Goal: Check status: Check status

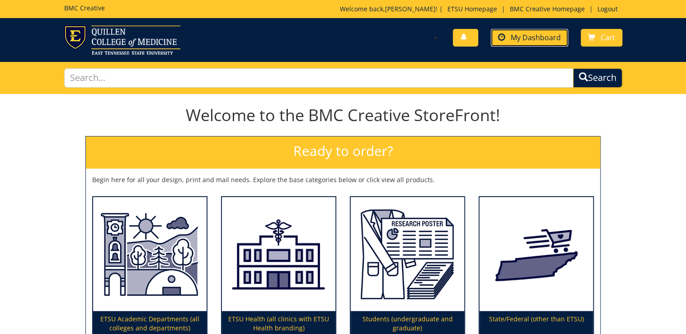
click at [533, 32] on link "My Dashboard" at bounding box center [528, 38] width 77 height 18
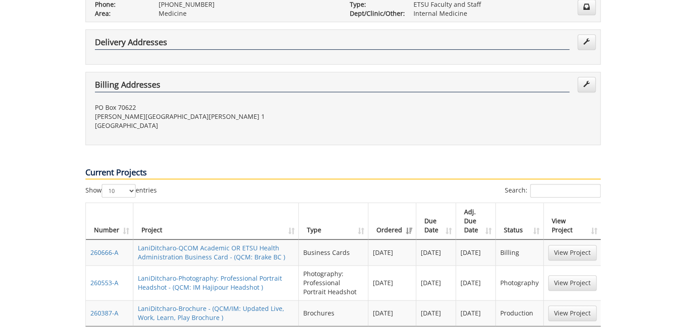
scroll to position [289, 0]
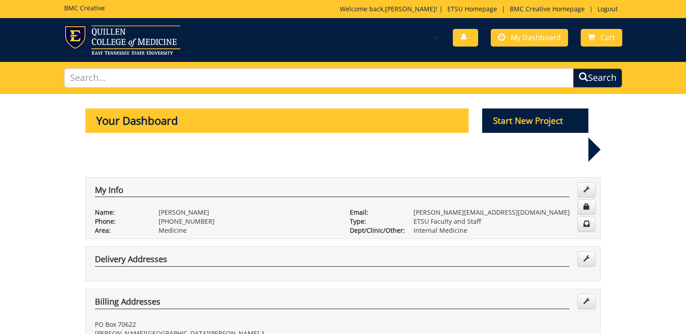
scroll to position [289, 0]
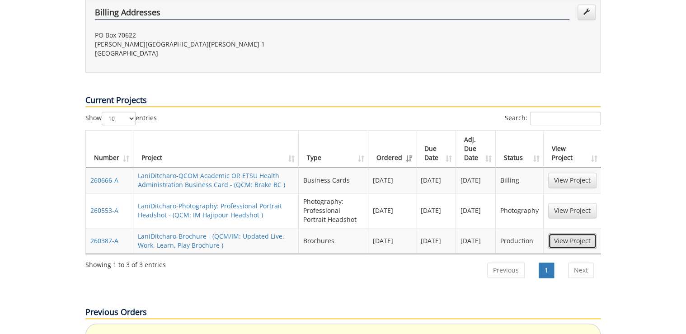
click at [576, 233] on link "View Project" at bounding box center [572, 240] width 48 height 15
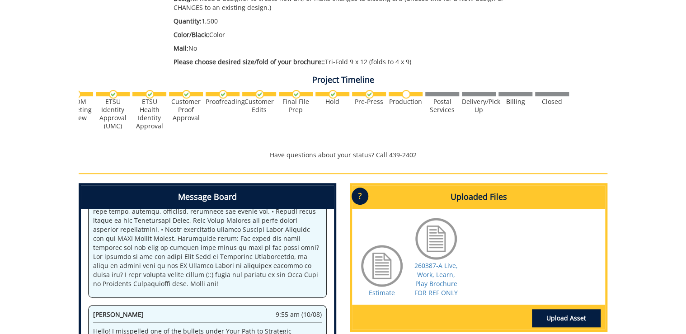
scroll to position [0, 354]
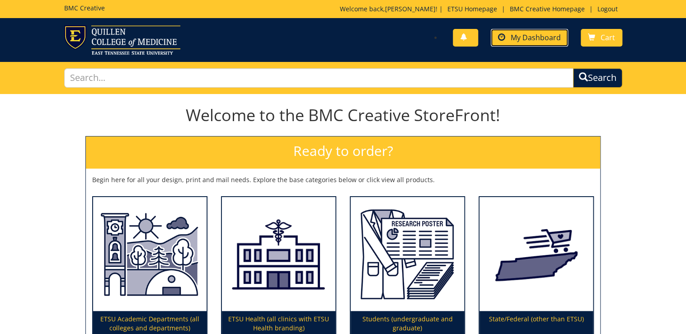
click at [535, 34] on span "My Dashboard" at bounding box center [535, 38] width 50 height 10
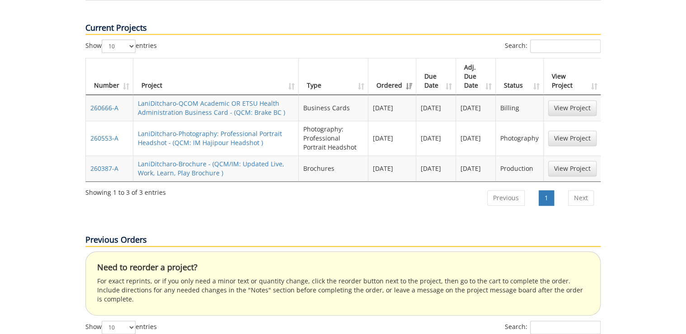
scroll to position [397, 0]
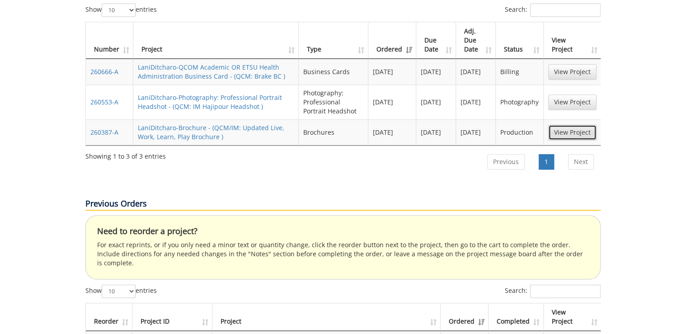
click at [578, 125] on link "View Project" at bounding box center [572, 132] width 48 height 15
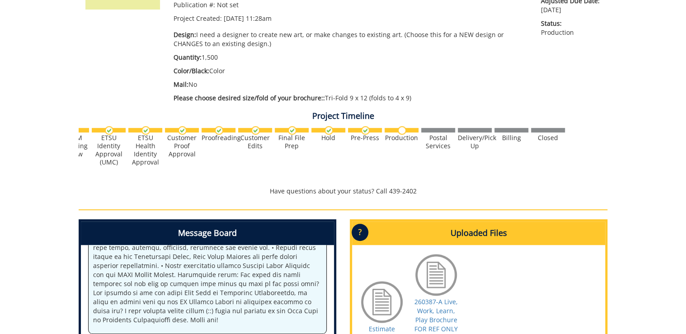
scroll to position [253, 0]
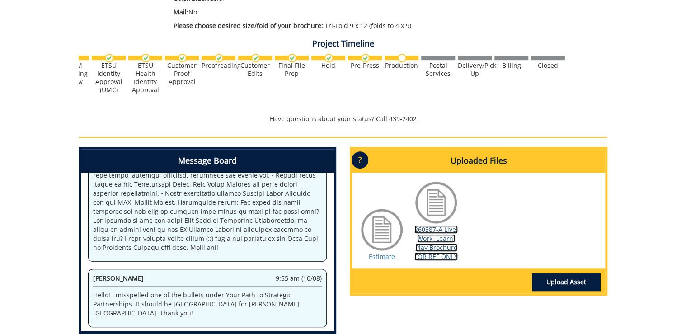
click at [431, 242] on link "260387-A Live, Work, Learn, Play Brochure FOR REF ONLY" at bounding box center [435, 243] width 43 height 36
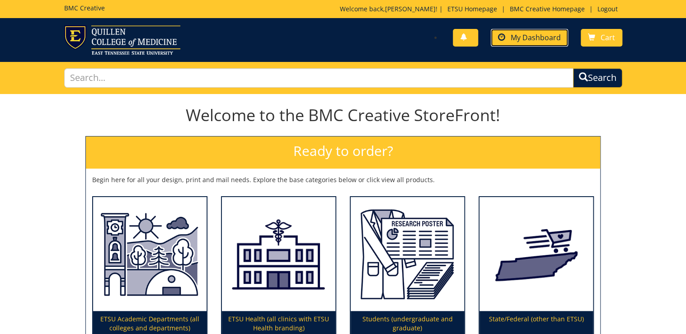
click at [530, 42] on link "My Dashboard" at bounding box center [528, 38] width 77 height 18
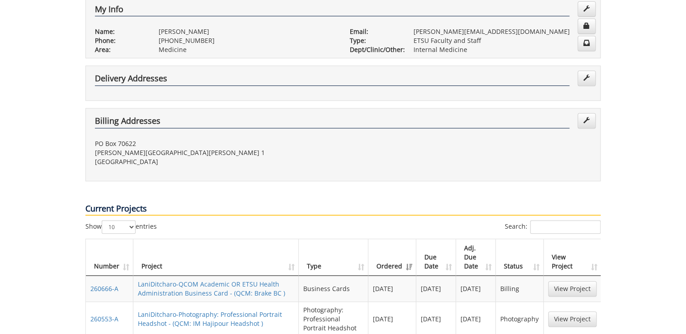
scroll to position [289, 0]
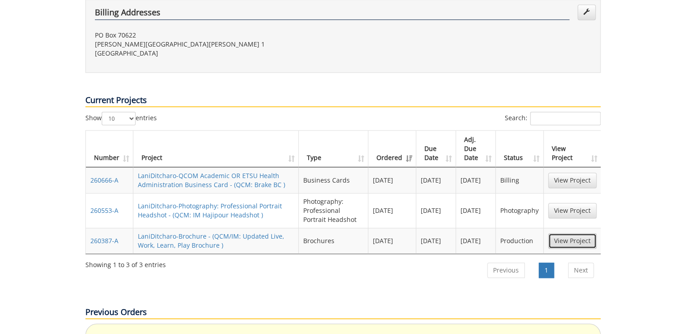
click at [589, 233] on link "View Project" at bounding box center [572, 240] width 48 height 15
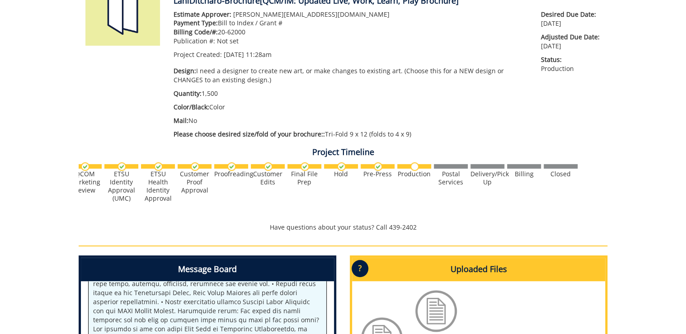
scroll to position [0, 354]
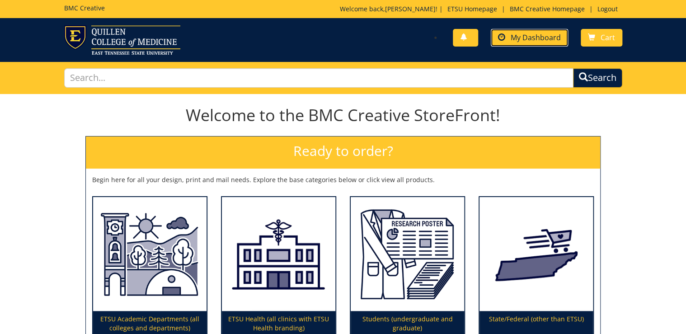
click at [526, 34] on span "My Dashboard" at bounding box center [535, 38] width 50 height 10
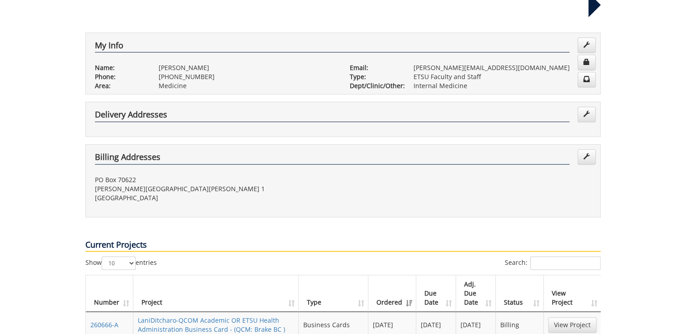
scroll to position [217, 0]
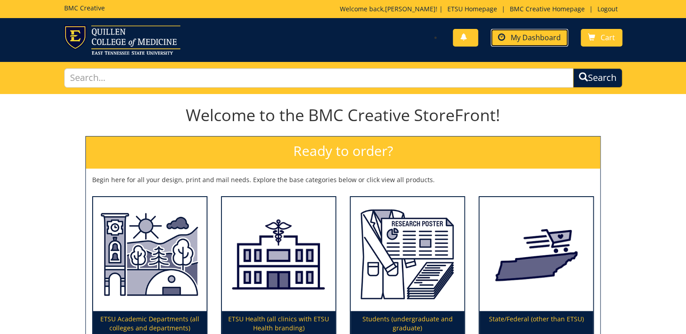
click at [535, 39] on span "My Dashboard" at bounding box center [535, 38] width 50 height 10
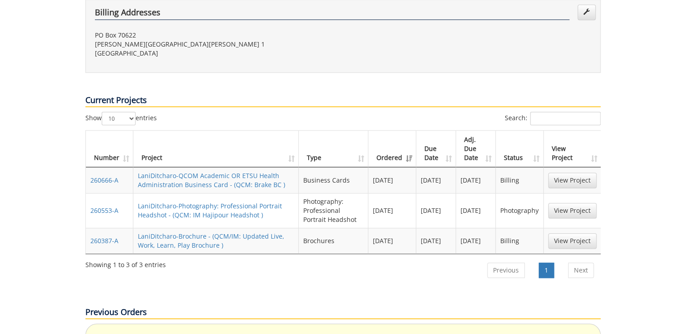
scroll to position [325, 0]
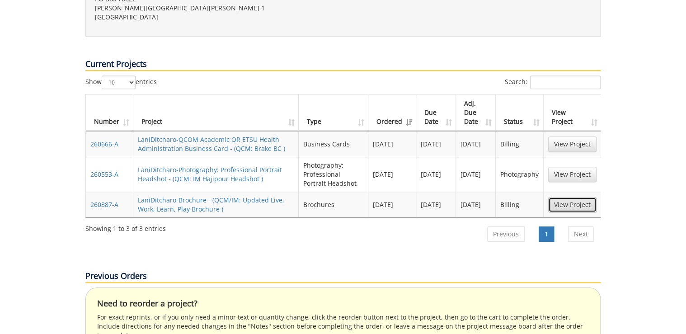
click at [567, 197] on link "View Project" at bounding box center [572, 204] width 48 height 15
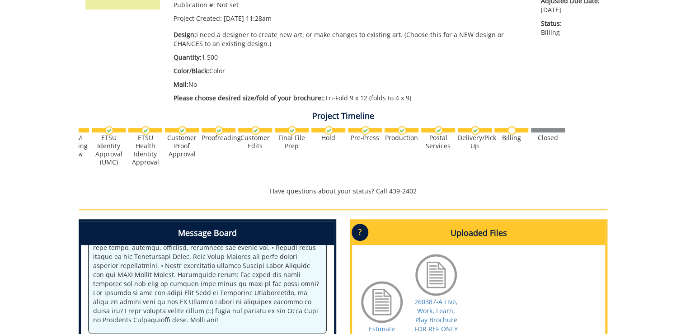
scroll to position [145, 0]
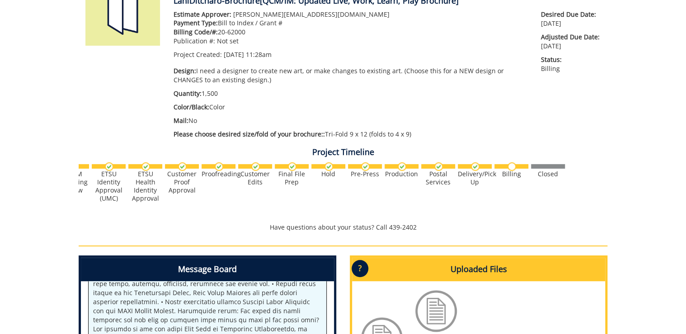
click at [588, 48] on p "Adjusted Due Date: 10/10/2025" at bounding box center [571, 42] width 60 height 18
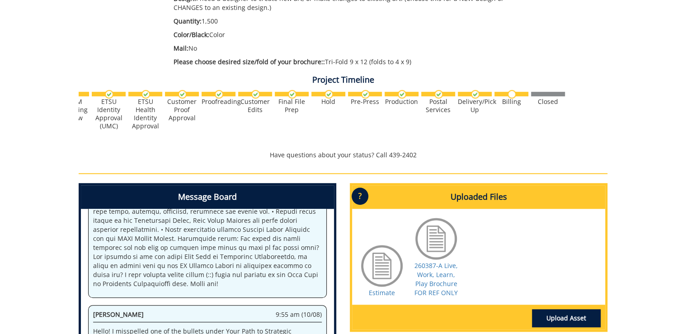
scroll to position [253, 0]
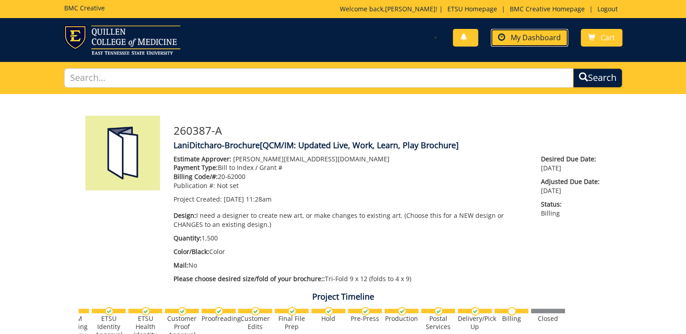
click at [542, 36] on span "My Dashboard" at bounding box center [535, 38] width 50 height 10
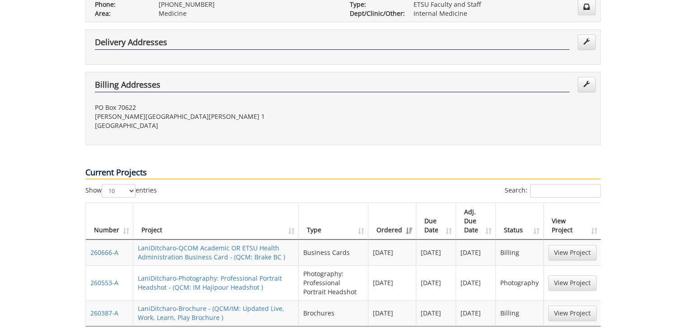
scroll to position [253, 0]
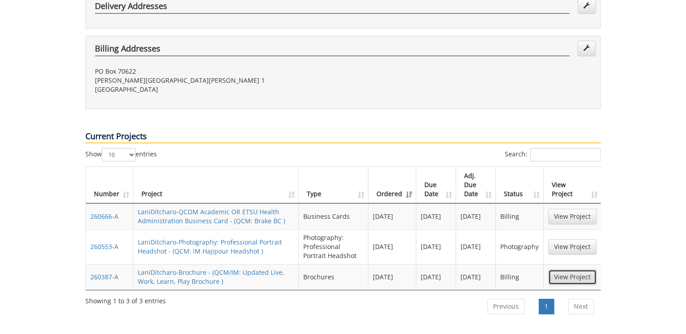
click at [574, 269] on link "View Project" at bounding box center [572, 276] width 48 height 15
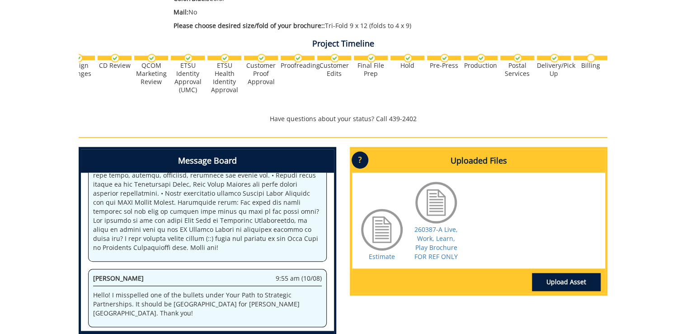
scroll to position [0, 354]
